Goal: Find specific page/section: Find specific page/section

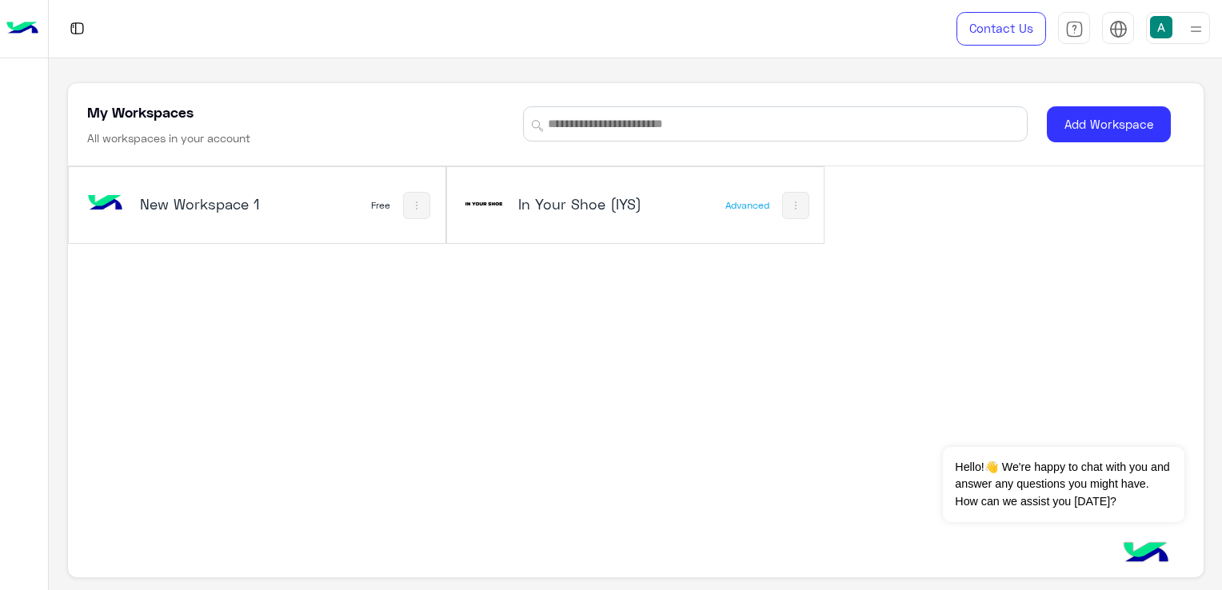
click at [604, 210] on h5 "In Your Shoe (IYS)" at bounding box center [580, 203] width 125 height 19
